Goal: Information Seeking & Learning: Learn about a topic

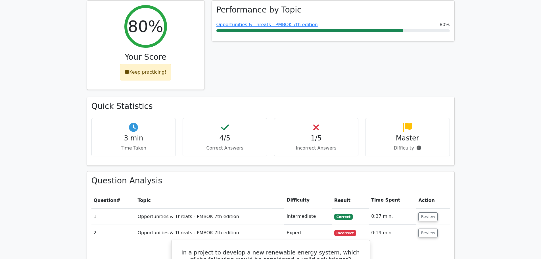
scroll to position [256, 0]
click at [429, 229] on button "Review" at bounding box center [427, 233] width 19 height 9
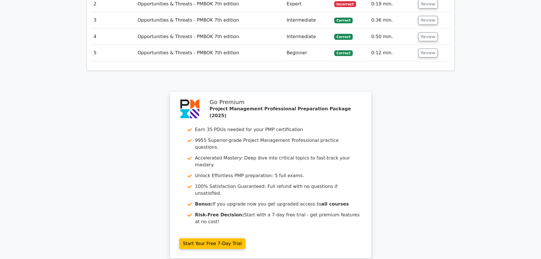
scroll to position [543, 0]
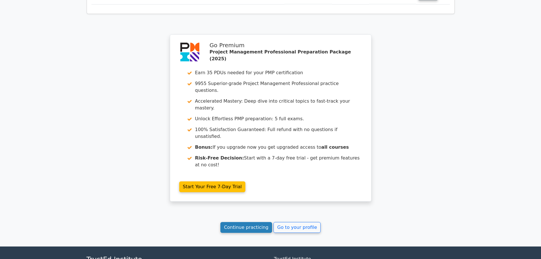
click at [244, 222] on link "Continue practicing" at bounding box center [246, 227] width 52 height 11
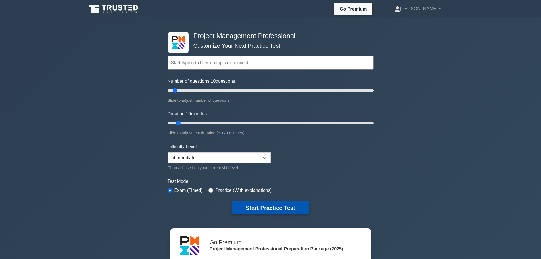
click at [273, 206] on button "Start Practice Test" at bounding box center [270, 207] width 77 height 13
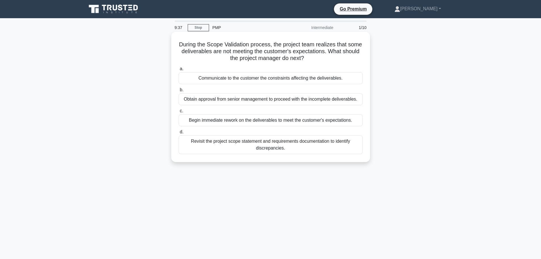
click at [339, 145] on div "Revisit the project scope statement and requirements documentation to identify …" at bounding box center [271, 144] width 184 height 19
click at [179, 134] on input "d. Revisit the project scope statement and requirements documentation to identi…" at bounding box center [179, 132] width 0 height 4
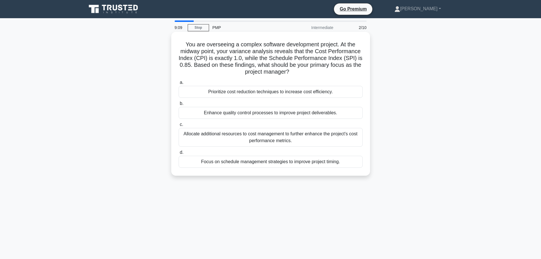
click at [262, 162] on div "Focus on schedule management strategies to improve project timing." at bounding box center [271, 162] width 184 height 12
click at [179, 154] on input "d. Focus on schedule management strategies to improve project timing." at bounding box center [179, 152] width 0 height 4
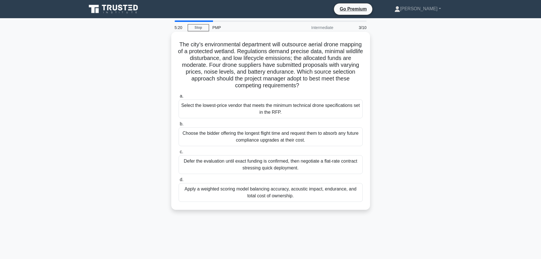
click at [293, 193] on div "Apply a weighted scoring model balancing accuracy, acoustic impact, endurance, …" at bounding box center [271, 192] width 184 height 19
click at [179, 181] on input "d. Apply a weighted scoring model balancing accuracy, acoustic impact, enduranc…" at bounding box center [179, 180] width 0 height 4
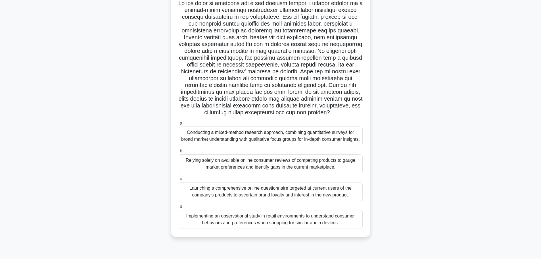
scroll to position [48, 0]
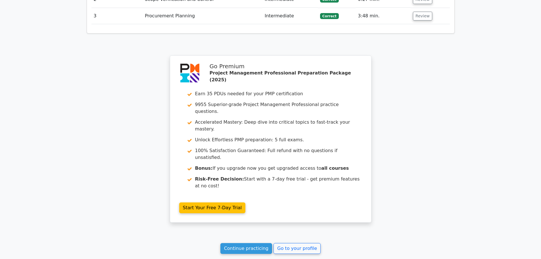
scroll to position [752, 0]
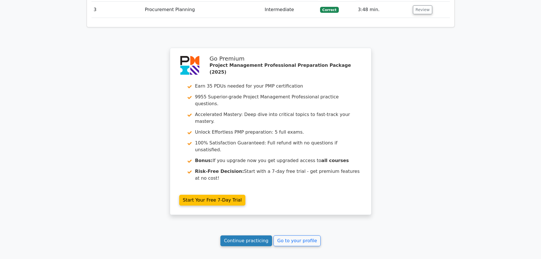
click at [254, 235] on link "Continue practicing" at bounding box center [246, 240] width 52 height 11
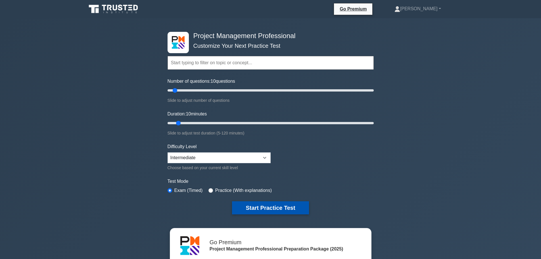
click at [276, 209] on button "Start Practice Test" at bounding box center [270, 207] width 77 height 13
click at [234, 155] on select "Beginner Intermediate Expert" at bounding box center [218, 157] width 103 height 11
select select "expert"
click at [167, 152] on select "Beginner Intermediate Expert" at bounding box center [218, 157] width 103 height 11
click at [290, 210] on button "Start Practice Test" at bounding box center [270, 207] width 77 height 13
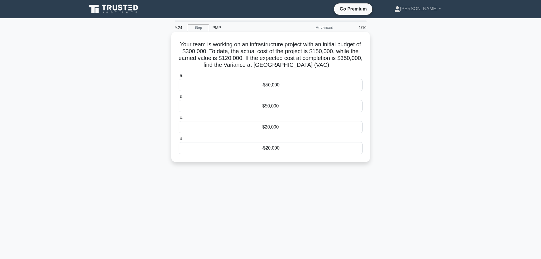
click at [279, 85] on div "-$50,000" at bounding box center [271, 85] width 184 height 12
click at [179, 78] on input "a. -$50,000" at bounding box center [179, 76] width 0 height 4
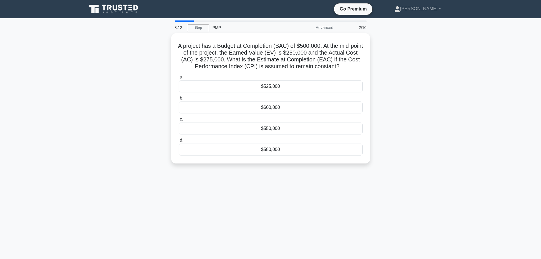
click at [298, 230] on div "8:12 Stop PMP Advanced 2/10 A project has a Budget at Completion (BAC) of $500,…" at bounding box center [270, 162] width 375 height 284
click at [298, 85] on div "$525,000" at bounding box center [271, 85] width 184 height 12
click at [179, 78] on input "a. $525,000" at bounding box center [179, 76] width 0 height 4
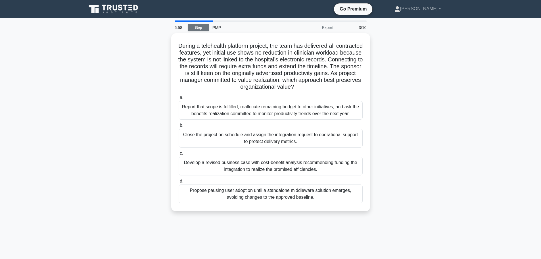
click at [194, 29] on link "Stop" at bounding box center [198, 27] width 21 height 7
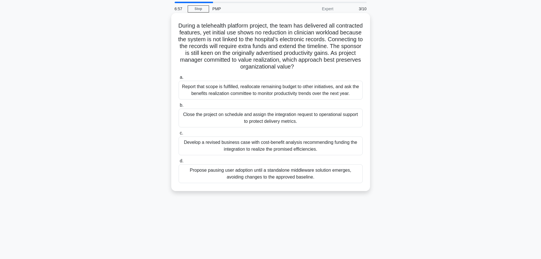
scroll to position [45, 0]
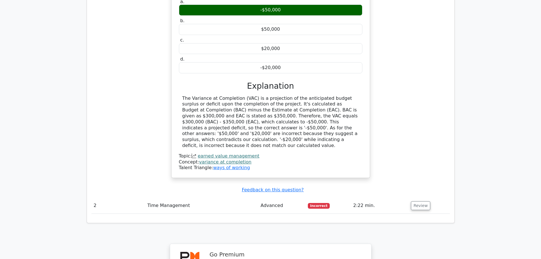
scroll to position [568, 0]
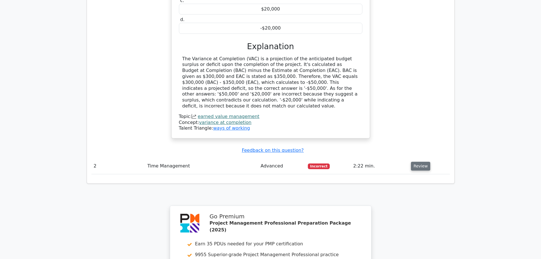
click at [419, 162] on button "Review" at bounding box center [420, 166] width 19 height 9
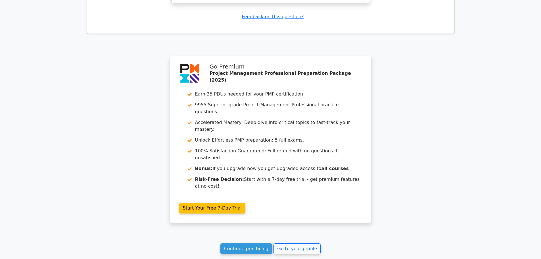
scroll to position [940, 0]
click at [251, 243] on link "Continue practicing" at bounding box center [246, 248] width 52 height 11
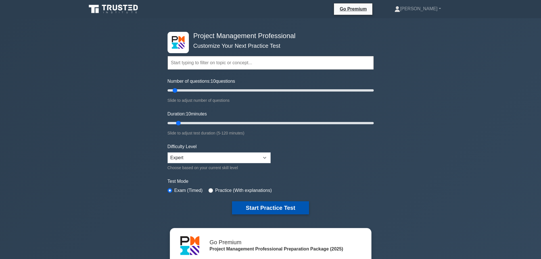
click at [277, 206] on button "Start Practice Test" at bounding box center [270, 207] width 77 height 13
click at [266, 204] on button "Start Practice Test" at bounding box center [270, 207] width 77 height 13
click at [285, 209] on button "Start Practice Test" at bounding box center [270, 207] width 77 height 13
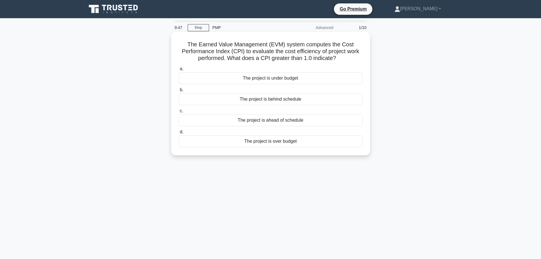
click at [290, 81] on div "The project is under budget" at bounding box center [271, 78] width 184 height 12
click at [179, 71] on input "a. The project is under budget" at bounding box center [179, 69] width 0 height 4
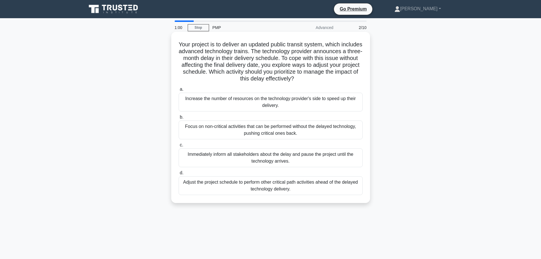
click at [252, 127] on div "Focus on non-critical activities that can be performed without the delayed tech…" at bounding box center [271, 129] width 184 height 19
click at [179, 119] on input "b. Focus on non-critical activities that can be performed without the delayed t…" at bounding box center [179, 117] width 0 height 4
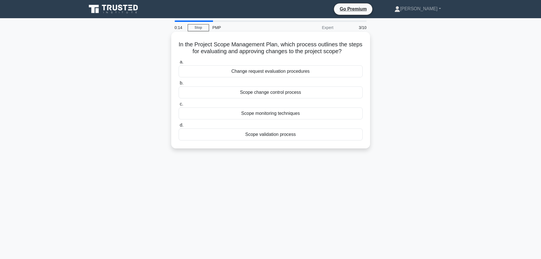
click at [278, 138] on div "Scope validation process" at bounding box center [271, 134] width 184 height 12
click at [179, 127] on input "d. Scope validation process" at bounding box center [179, 125] width 0 height 4
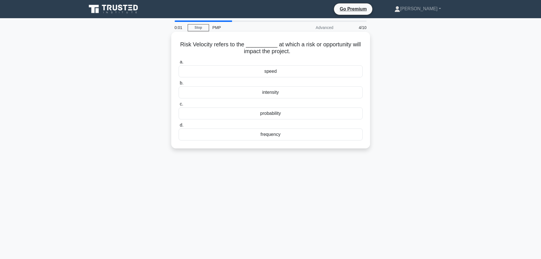
click at [268, 135] on div "frequency" at bounding box center [271, 134] width 184 height 12
click at [179, 127] on input "d. frequency" at bounding box center [179, 125] width 0 height 4
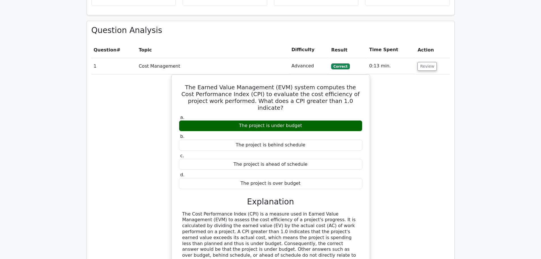
scroll to position [369, 0]
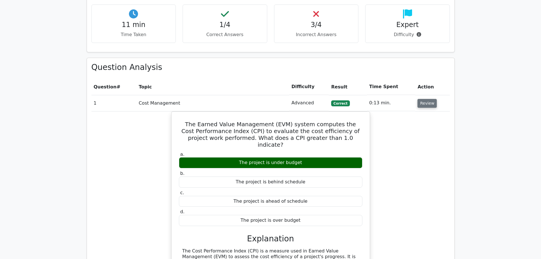
click at [422, 99] on button "Review" at bounding box center [426, 103] width 19 height 9
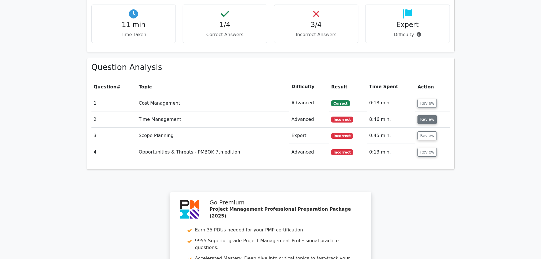
click at [431, 115] on button "Review" at bounding box center [426, 119] width 19 height 9
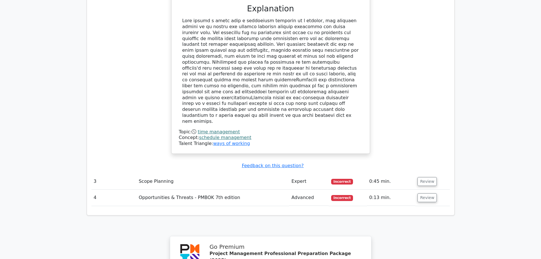
scroll to position [710, 0]
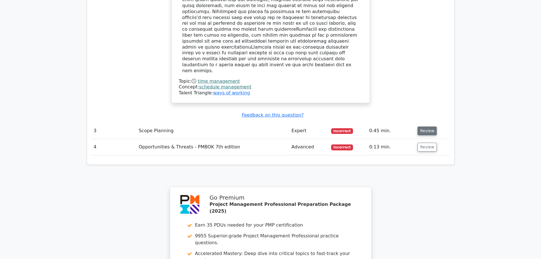
click at [425, 126] on button "Review" at bounding box center [426, 130] width 19 height 9
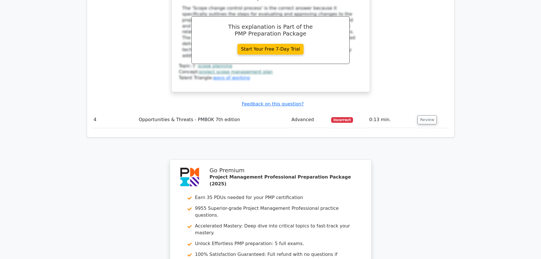
scroll to position [937, 0]
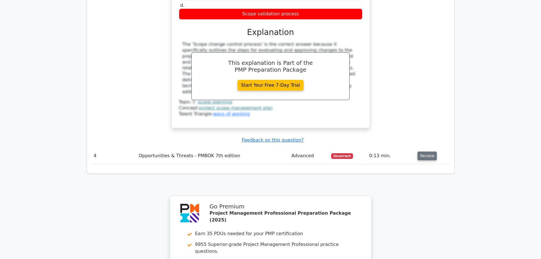
click at [420, 151] on button "Review" at bounding box center [426, 155] width 19 height 9
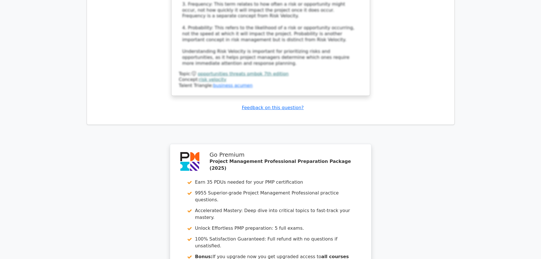
scroll to position [1402, 0]
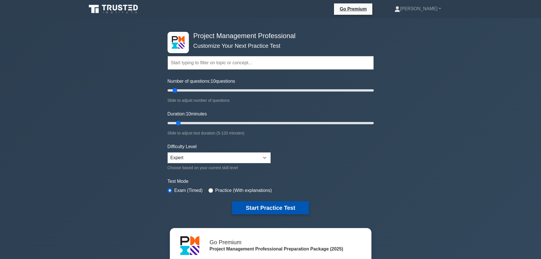
click at [263, 204] on button "Start Practice Test" at bounding box center [270, 207] width 77 height 13
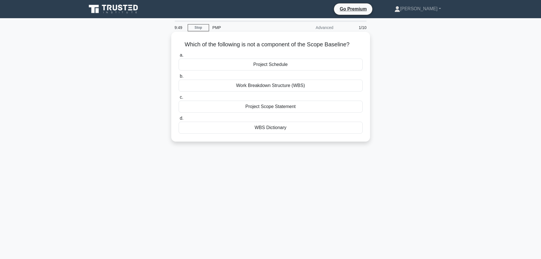
click at [287, 63] on div "Project Schedule" at bounding box center [271, 64] width 184 height 12
click at [179, 57] on input "a. Project Schedule" at bounding box center [179, 55] width 0 height 4
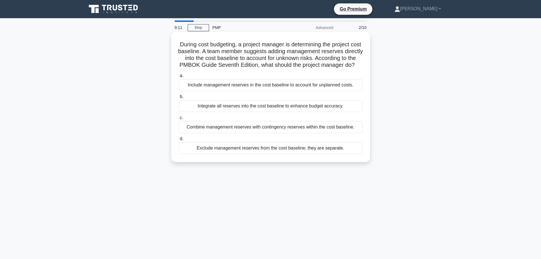
click at [263, 133] on div "Combine management reserves with contingency reserves within the cost baseline." at bounding box center [271, 127] width 184 height 12
click at [179, 120] on input "c. Combine management reserves with contingency reserves within the cost baseli…" at bounding box center [179, 118] width 0 height 4
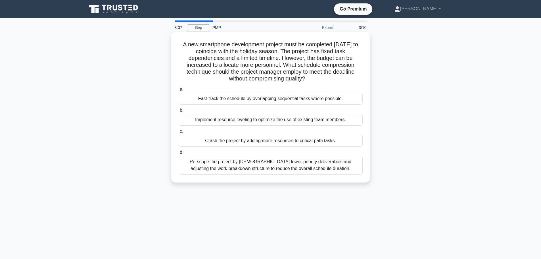
click at [286, 99] on div "Fast-track the schedule by overlapping sequential tasks where possible." at bounding box center [271, 99] width 184 height 12
click at [179, 91] on input "a. Fast-track the schedule by overlapping sequential tasks where possible." at bounding box center [179, 89] width 0 height 4
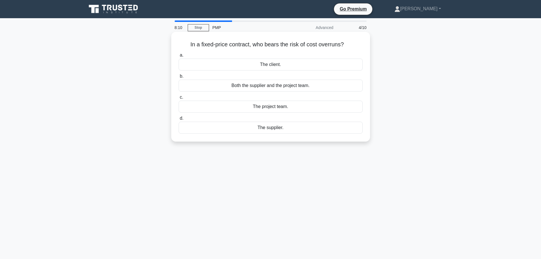
click at [276, 128] on div "The supplier." at bounding box center [271, 128] width 184 height 12
click at [179, 120] on input "d. The supplier." at bounding box center [179, 118] width 0 height 4
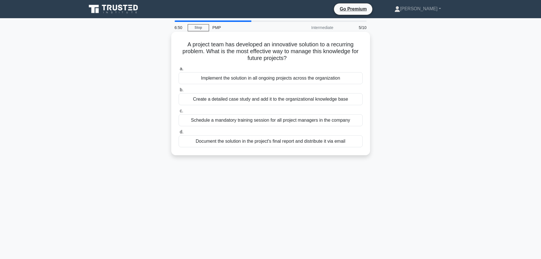
click at [293, 101] on div "Create a detailed case study and add it to the organizational knowledge base" at bounding box center [271, 99] width 184 height 12
click at [179, 92] on input "b. Create a detailed case study and add it to the organizational knowledge base" at bounding box center [179, 90] width 0 height 4
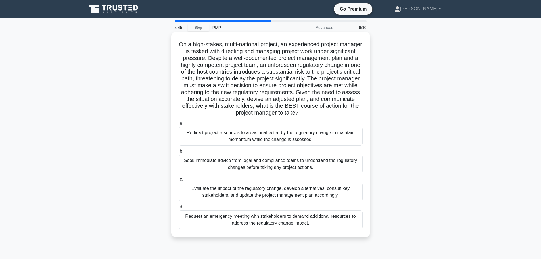
click at [245, 199] on div "Evaluate the impact of the regulatory change, develop alternatives, consult key…" at bounding box center [271, 191] width 184 height 19
click at [179, 181] on input "c. Evaluate the impact of the regulatory change, develop alternatives, consult …" at bounding box center [179, 179] width 0 height 4
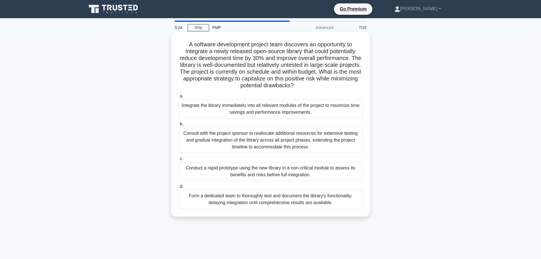
click at [266, 170] on div "Conduct a rapid prototype using the new library in a non-critical module to ass…" at bounding box center [271, 171] width 184 height 19
click at [179, 160] on input "c. Conduct a rapid prototype using the new library in a non-critical module to …" at bounding box center [179, 159] width 0 height 4
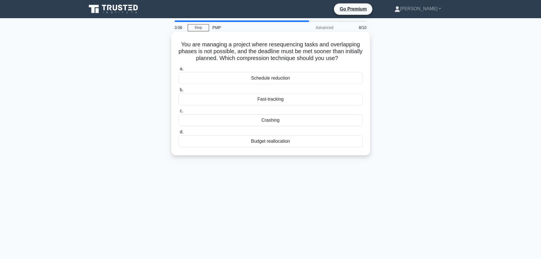
click at [276, 120] on div "Crashing" at bounding box center [271, 120] width 184 height 12
click at [179, 113] on input "c. Crashing" at bounding box center [179, 111] width 0 height 4
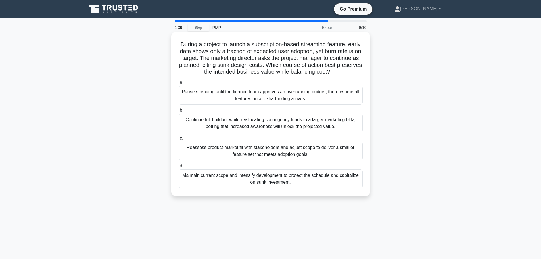
click at [272, 181] on div "Maintain current scope and intensify development to protect the schedule and ca…" at bounding box center [271, 178] width 184 height 19
click at [179, 168] on input "d. Maintain current scope and intensify development to protect the schedule and…" at bounding box center [179, 166] width 0 height 4
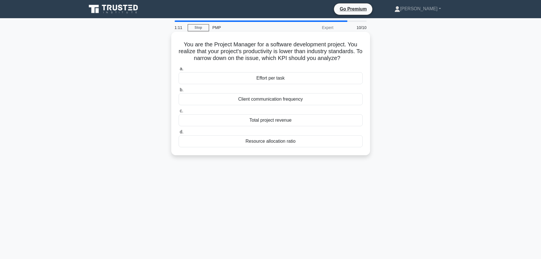
click at [288, 79] on div "Effort per task" at bounding box center [271, 78] width 184 height 12
click at [179, 71] on input "a. Effort per task" at bounding box center [179, 69] width 0 height 4
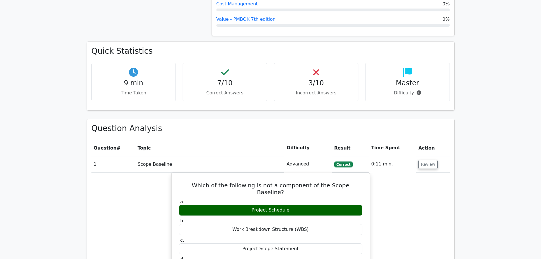
scroll to position [369, 0]
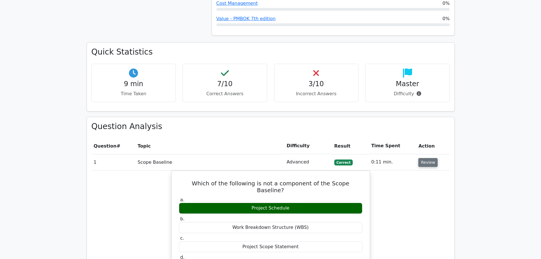
click at [428, 158] on button "Review" at bounding box center [427, 162] width 19 height 9
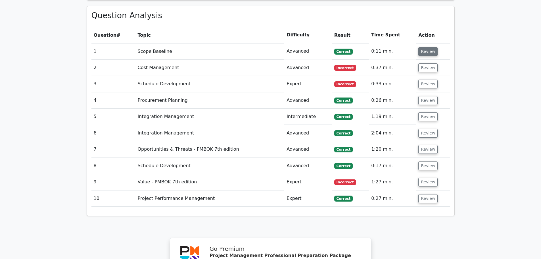
scroll to position [483, 0]
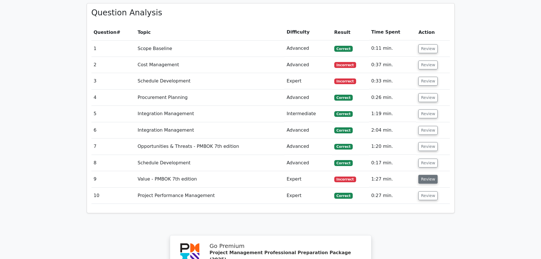
click at [424, 175] on button "Review" at bounding box center [427, 179] width 19 height 9
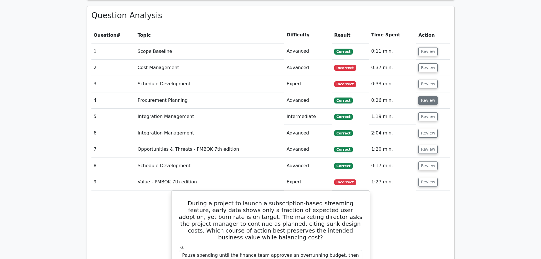
scroll to position [426, 0]
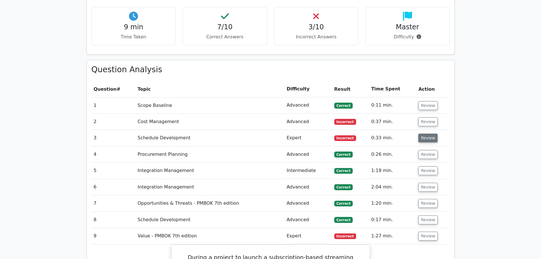
click at [430, 133] on button "Review" at bounding box center [427, 137] width 19 height 9
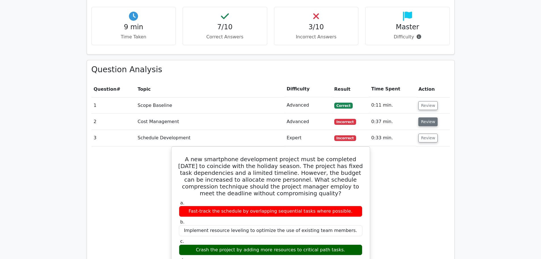
click at [426, 117] on button "Review" at bounding box center [427, 121] width 19 height 9
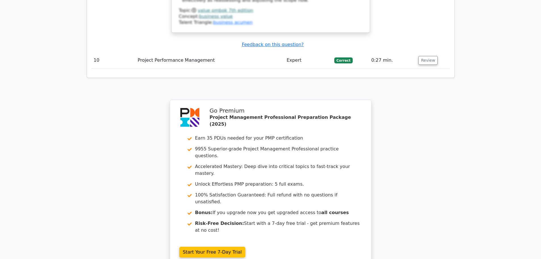
scroll to position [1494, 0]
